Goal: Transaction & Acquisition: Book appointment/travel/reservation

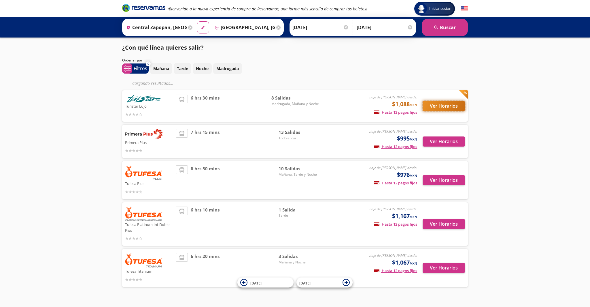
click at [437, 104] on button "Ver Horarios" at bounding box center [444, 106] width 42 height 10
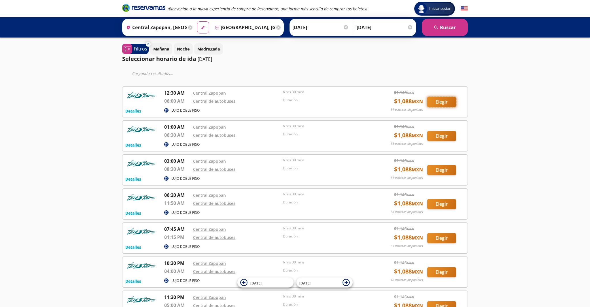
click at [437, 104] on button "Elegir" at bounding box center [441, 102] width 29 height 10
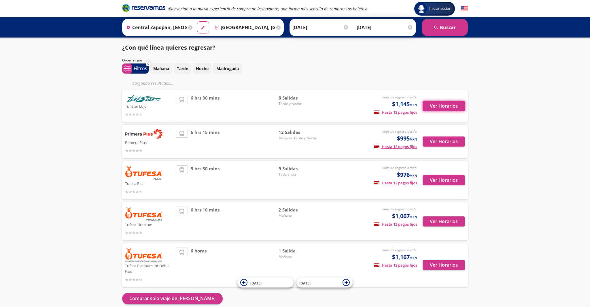
click at [437, 104] on button "Ver Horarios" at bounding box center [444, 106] width 42 height 10
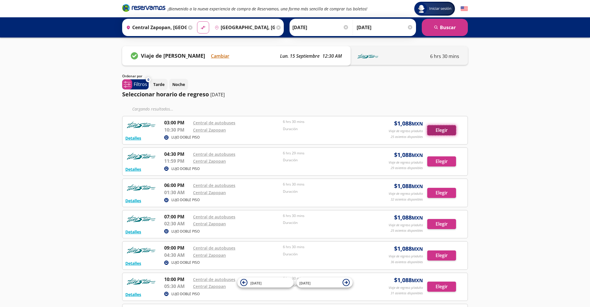
click at [437, 130] on button "Elegir" at bounding box center [441, 130] width 29 height 10
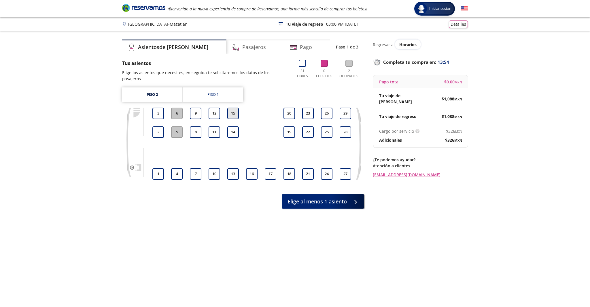
click at [229, 108] on button "15" at bounding box center [233, 114] width 12 height 12
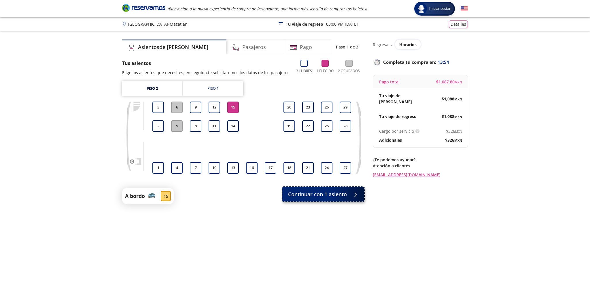
click at [304, 192] on span "Continuar con 1 asiento" at bounding box center [317, 194] width 59 height 8
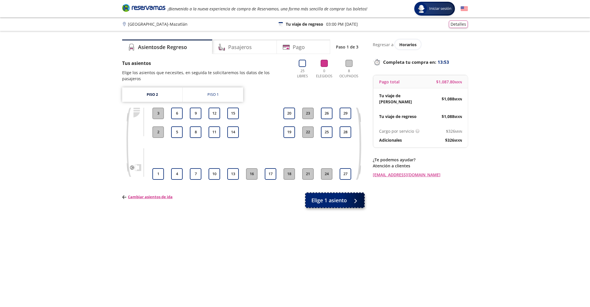
click at [312, 196] on span "Elige 1 asiento" at bounding box center [329, 200] width 35 height 8
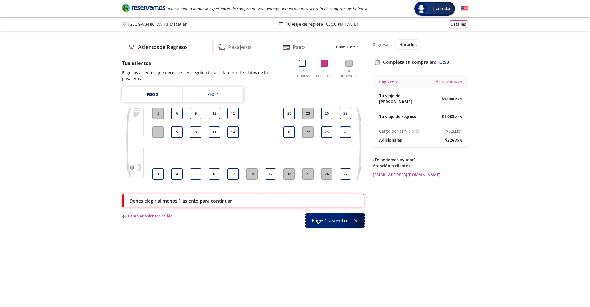
scroll to position [31, 0]
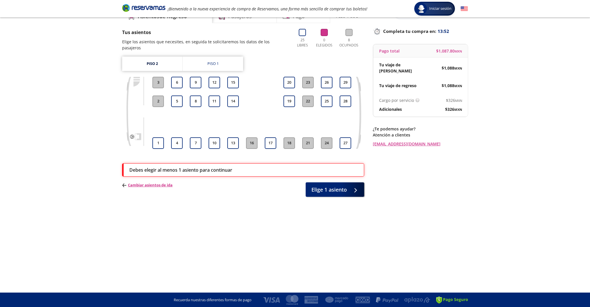
click at [235, 90] on div at bounding box center [233, 92] width 14 height 4
drag, startPoint x: 235, startPoint y: 74, endPoint x: 305, endPoint y: 150, distance: 102.8
click at [235, 77] on button "15" at bounding box center [233, 83] width 12 height 12
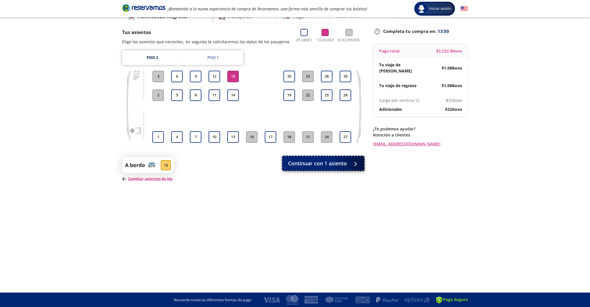
click at [322, 165] on span "Continuar con 1 asiento" at bounding box center [317, 163] width 59 height 8
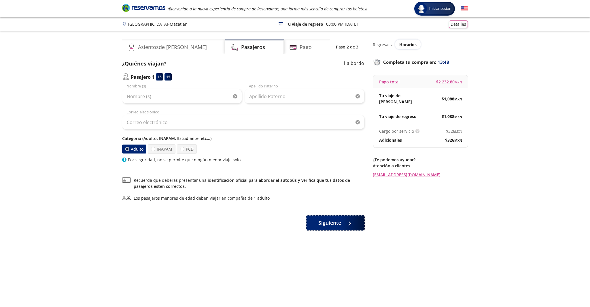
click at [350, 221] on icon at bounding box center [352, 223] width 4 height 4
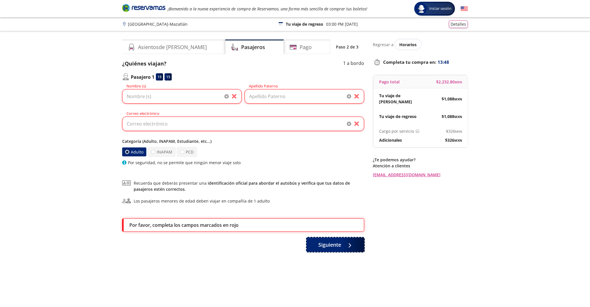
scroll to position [31, 0]
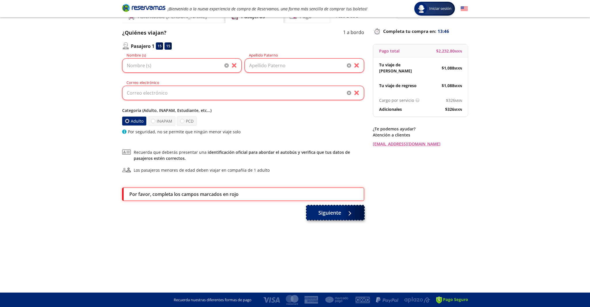
click at [320, 214] on span "Siguiente" at bounding box center [329, 213] width 23 height 8
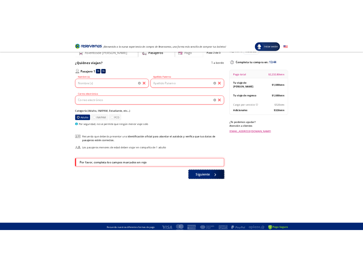
scroll to position [0, 0]
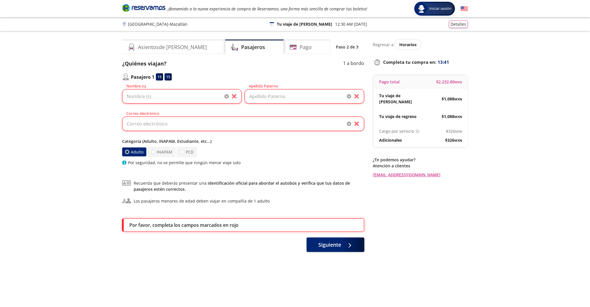
drag, startPoint x: 435, startPoint y: 82, endPoint x: 479, endPoint y: 80, distance: 44.1
click at [479, 80] on div "Group 9 Created with Sketch. Datos para la compra Guadalajara - Mazatlán Inicia…" at bounding box center [295, 169] width 590 height 338
click at [449, 81] on span "$ 2,232.80 MXN" at bounding box center [449, 82] width 26 height 6
click at [472, 85] on div "Group 9 Created with Sketch. Datos para la compra Guadalajara - Mazatlán Inicia…" at bounding box center [295, 169] width 590 height 338
